Goal: Task Accomplishment & Management: Complete application form

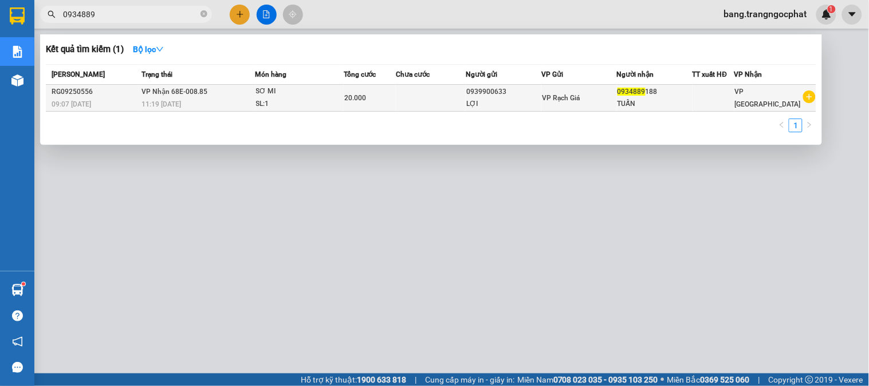
type input "0934889"
click at [639, 90] on span "0934889" at bounding box center [632, 92] width 28 height 8
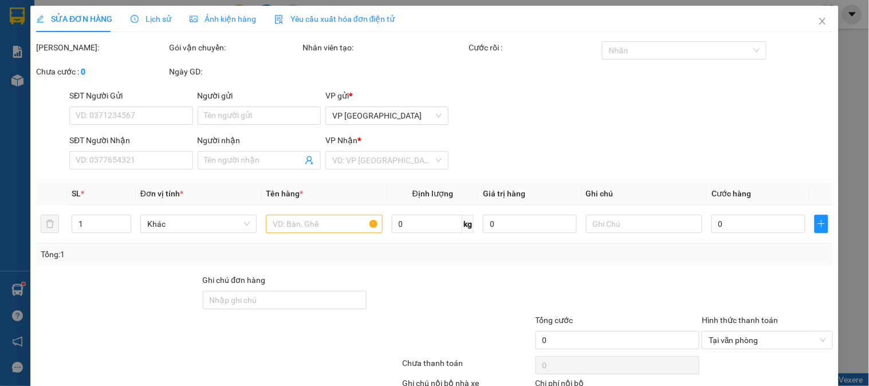
type input "0939900633"
type input "LỢI"
type input "0934889188"
type input "TUẤN"
type input "20.000"
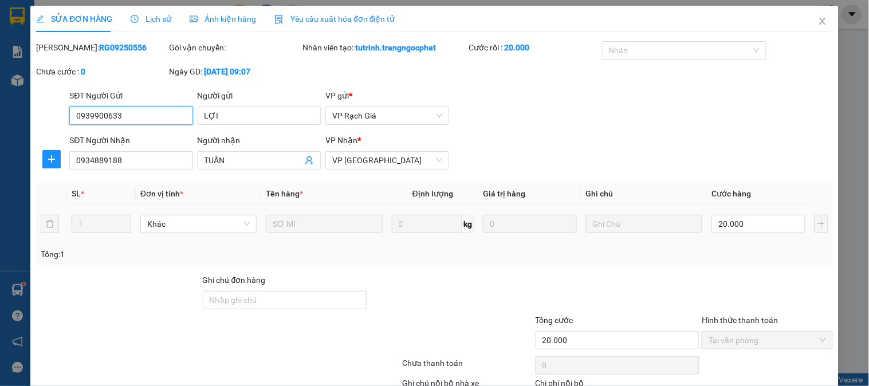
scroll to position [76, 0]
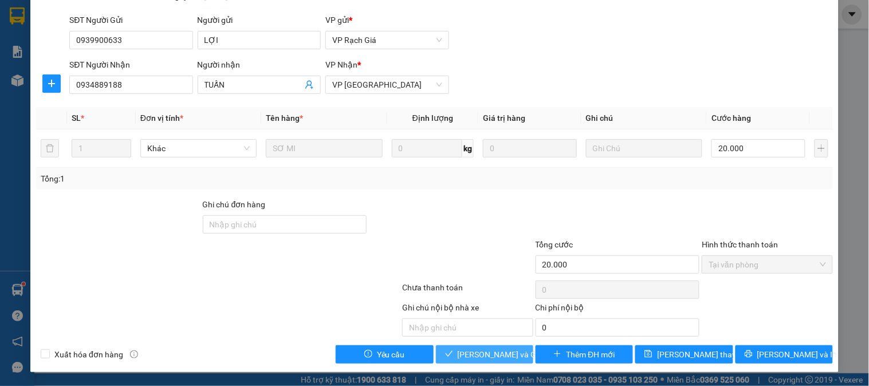
click at [477, 358] on span "[PERSON_NAME] và Giao hàng" at bounding box center [513, 354] width 110 height 13
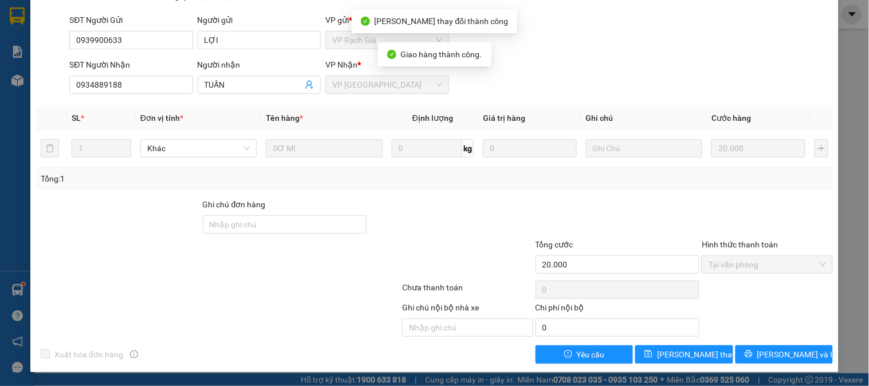
scroll to position [0, 0]
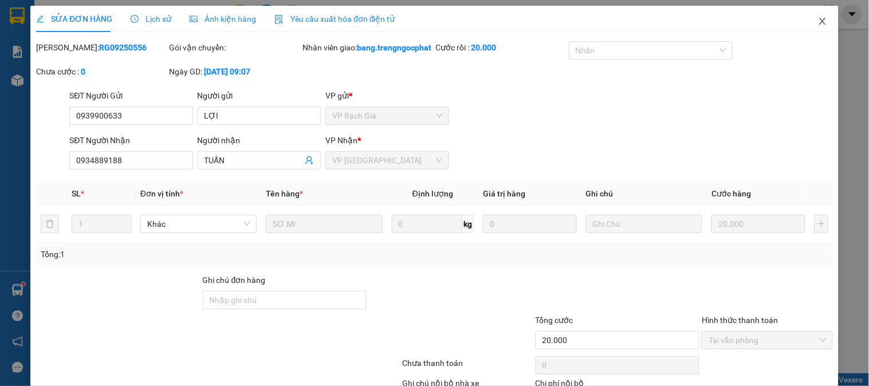
click at [819, 23] on icon "close" at bounding box center [822, 21] width 6 height 7
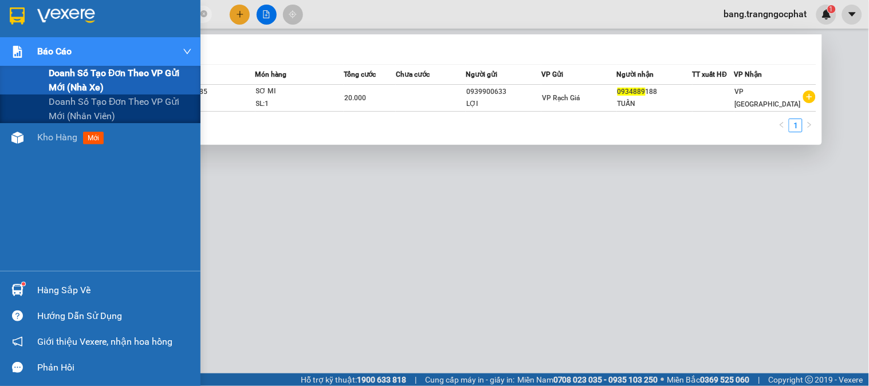
drag, startPoint x: 125, startPoint y: 19, endPoint x: 0, endPoint y: 87, distance: 141.7
click at [0, 87] on section "Kết quả tìm kiếm ( 1 ) Bộ lọc Mã ĐH Trạng thái Món hàng Tổng cước Chưa cước Ngư…" at bounding box center [434, 193] width 869 height 386
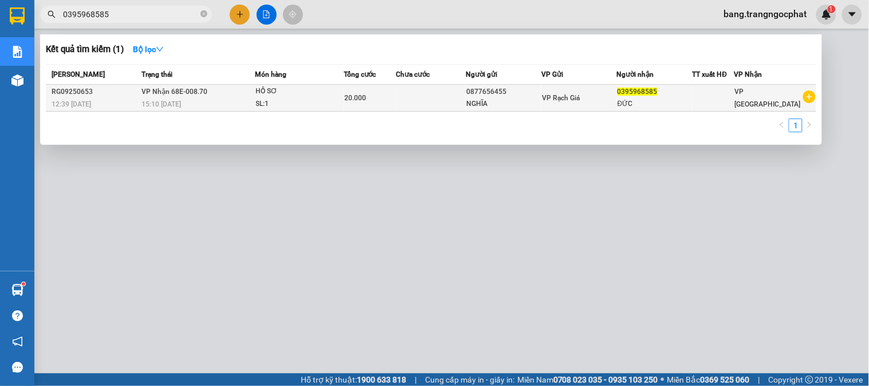
type input "0395968585"
click at [678, 103] on div "ĐỨC" at bounding box center [655, 104] width 74 height 12
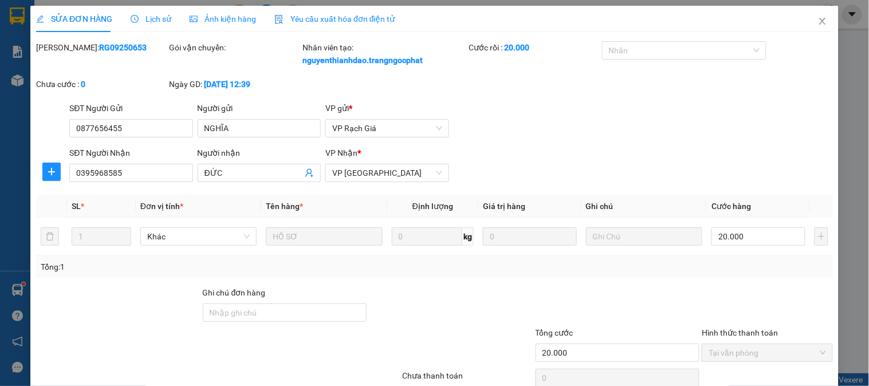
type input "0877656455"
type input "NGHĨA"
type input "0395968585"
type input "ĐỨC"
type input "20.000"
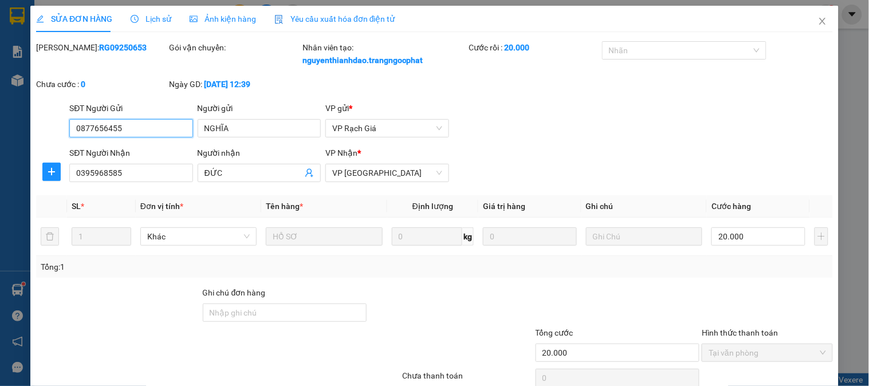
scroll to position [88, 0]
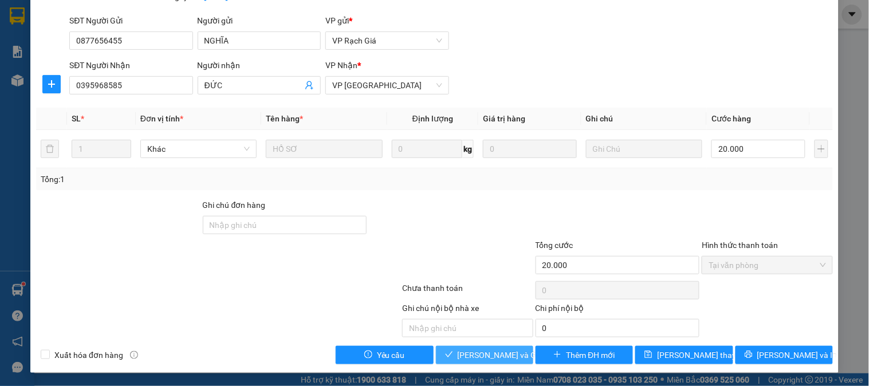
click at [473, 349] on span "[PERSON_NAME] và Giao hàng" at bounding box center [513, 355] width 110 height 13
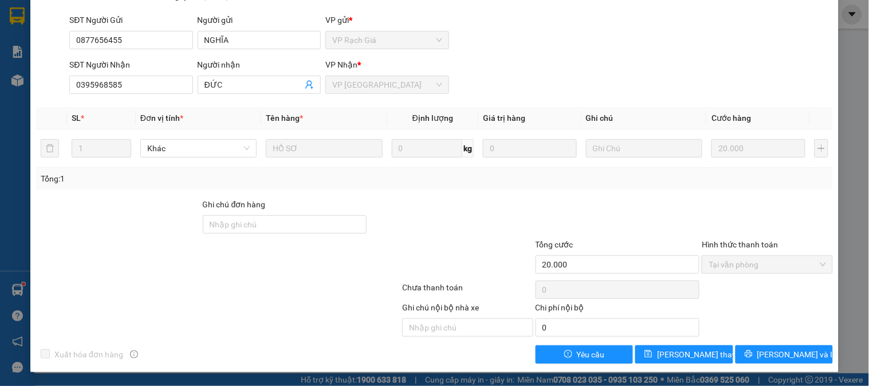
scroll to position [0, 0]
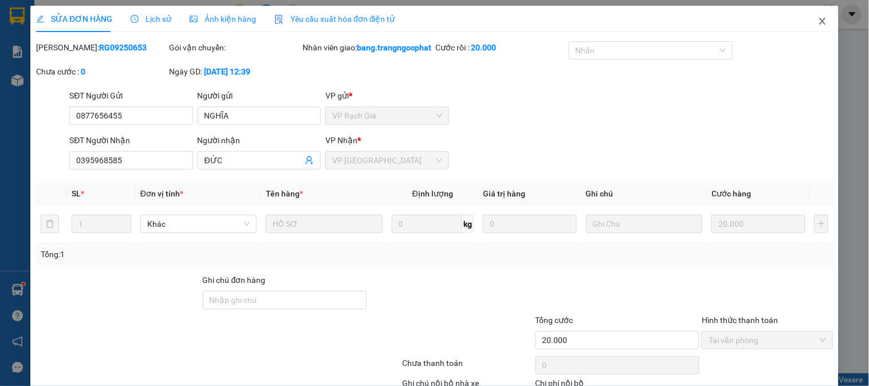
drag, startPoint x: 816, startPoint y: 20, endPoint x: 683, endPoint y: 29, distance: 133.2
click at [818, 20] on icon "close" at bounding box center [822, 21] width 9 height 9
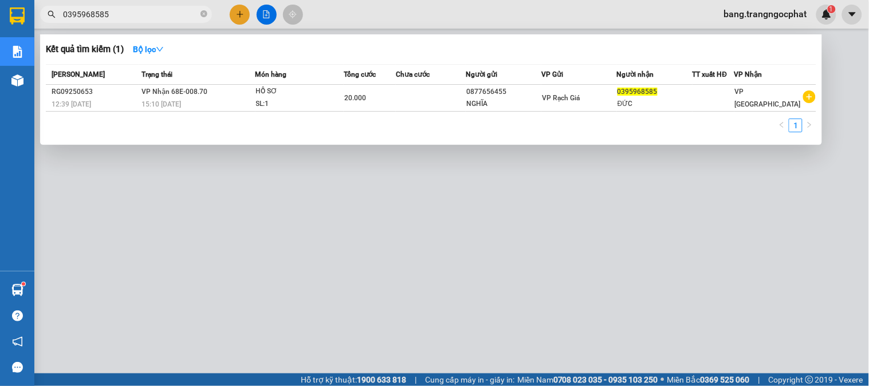
drag, startPoint x: 139, startPoint y: 20, endPoint x: 0, endPoint y: 46, distance: 141.7
click at [0, 46] on section "Kết quả tìm kiếm ( 1 ) Bộ lọc Mã ĐH Trạng thái Món hàng Tổng cước Chưa cước Ngư…" at bounding box center [434, 193] width 869 height 386
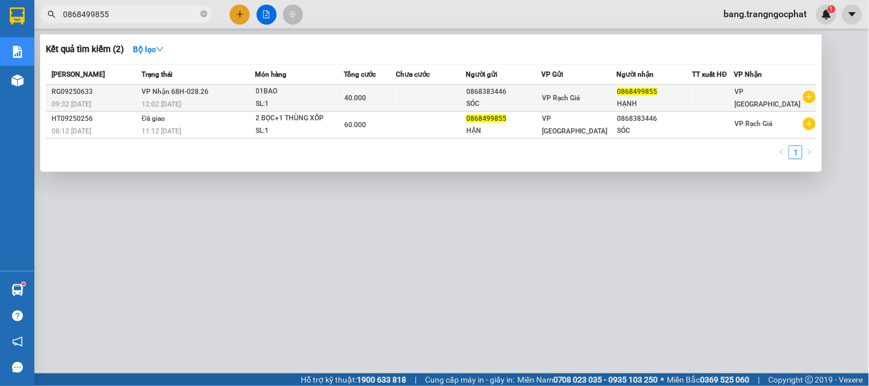
type input "0868499855"
click at [671, 99] on div "HẠNH" at bounding box center [655, 104] width 74 height 12
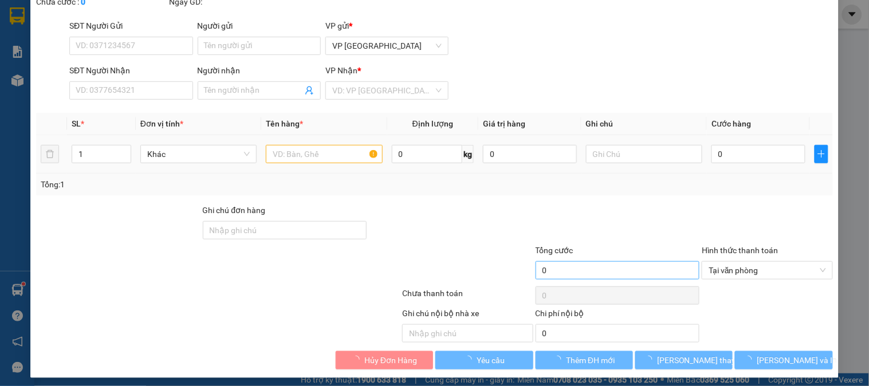
type input "0868383446"
type input "SÓC"
type input "0868499855"
type input "HẠNH"
type input "40.000"
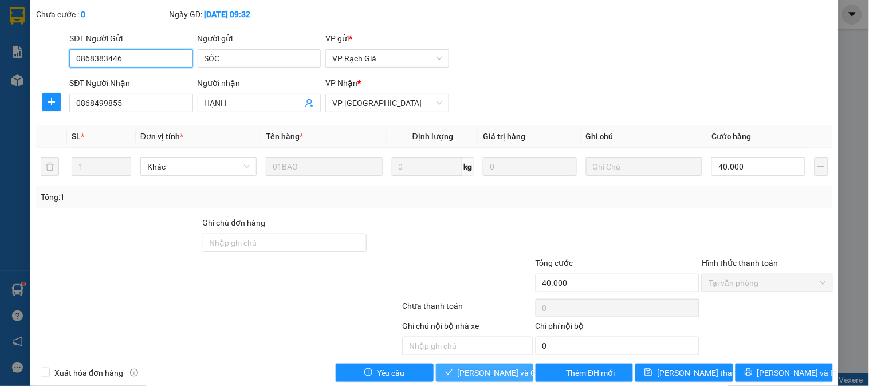
scroll to position [88, 0]
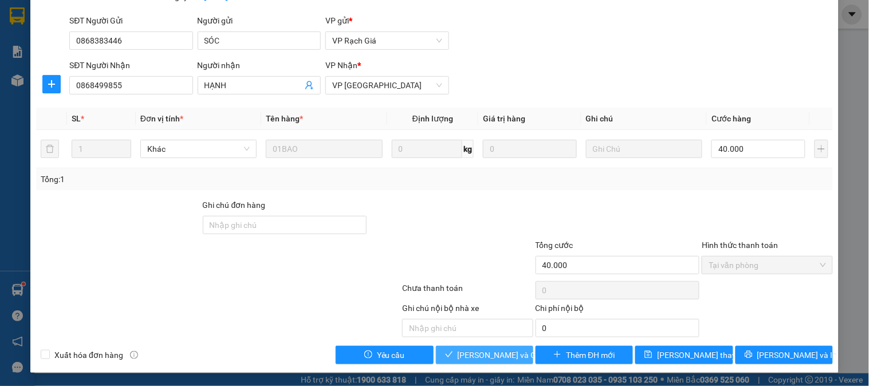
click at [482, 352] on span "[PERSON_NAME] và Giao hàng" at bounding box center [513, 355] width 110 height 13
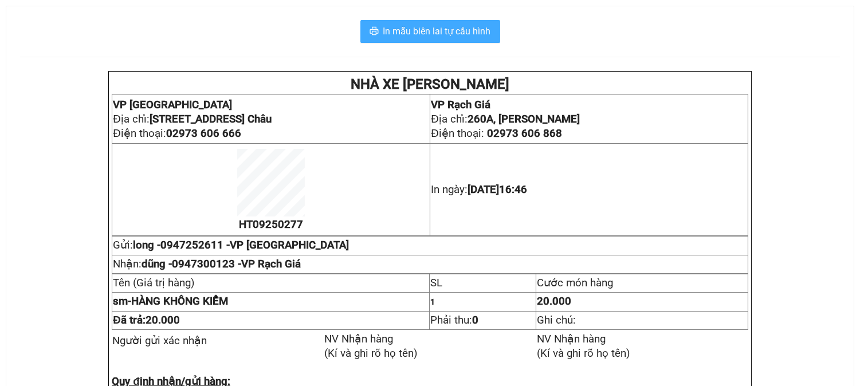
click at [435, 36] on span "In mẫu biên lai tự cấu hình" at bounding box center [437, 31] width 108 height 14
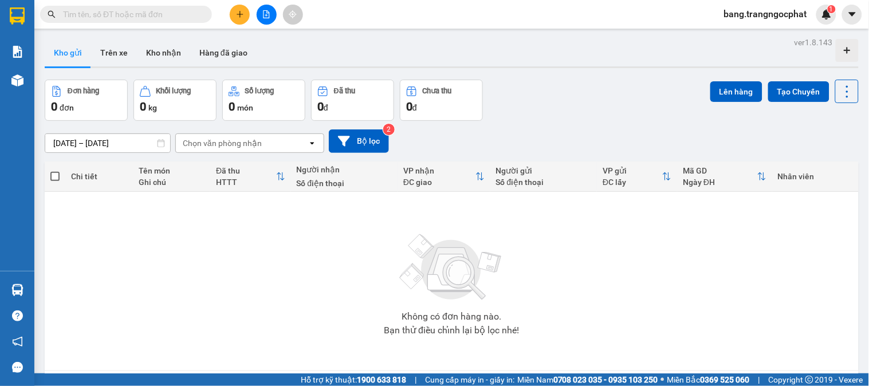
scroll to position [75, 0]
